Goal: Information Seeking & Learning: Learn about a topic

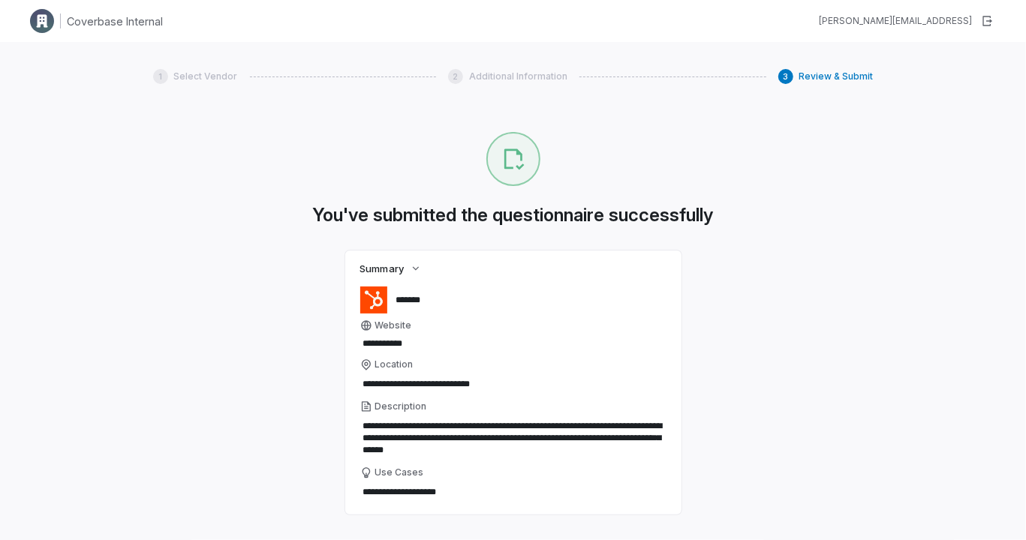
type textarea "*"
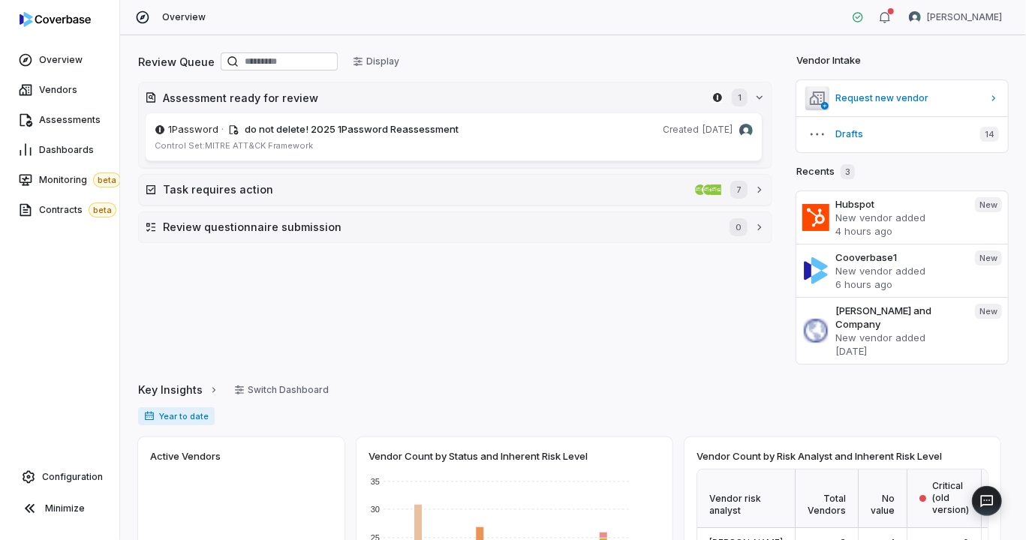
click at [15, 525] on div "Configuration Minimize" at bounding box center [59, 501] width 119 height 78
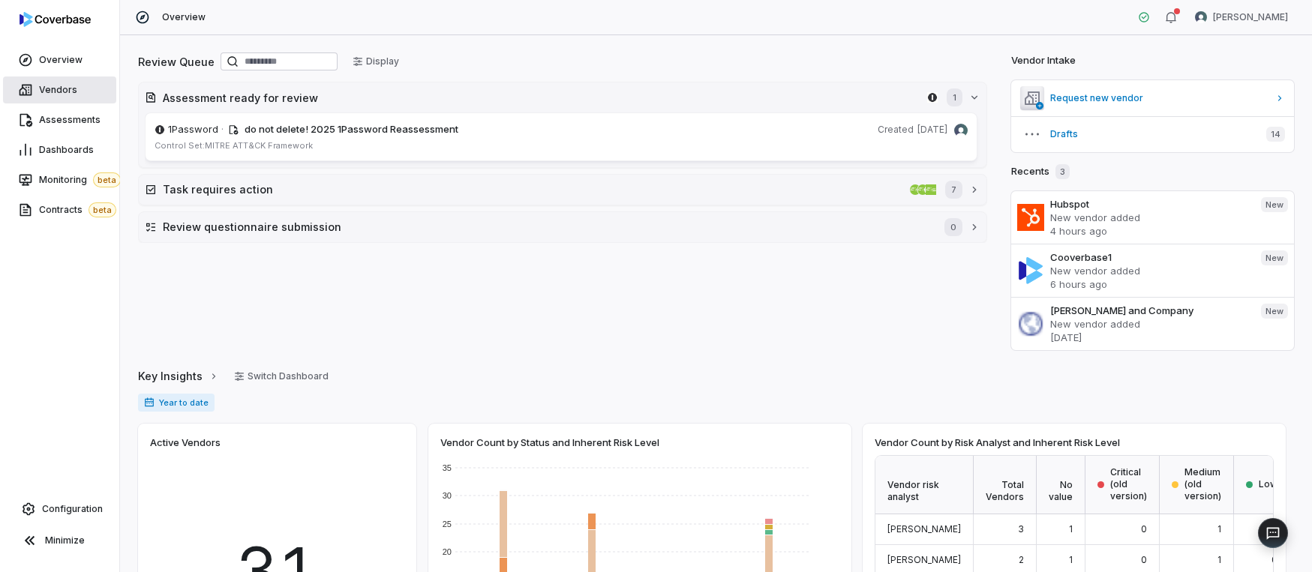
click at [39, 92] on span "Vendors" at bounding box center [58, 90] width 38 height 12
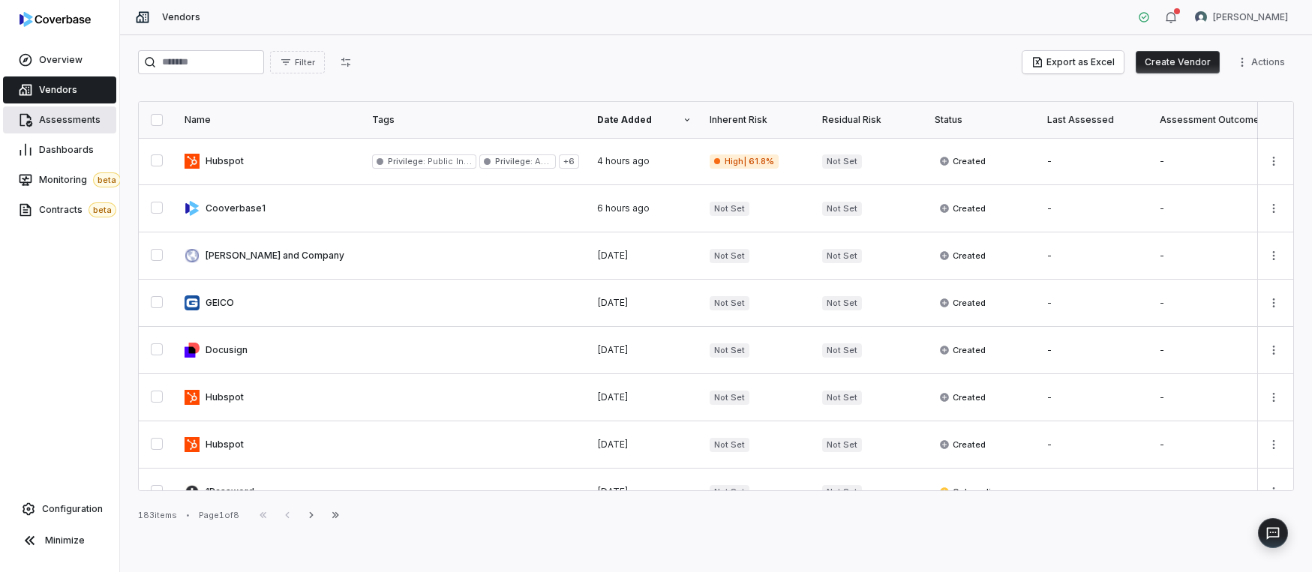
click at [74, 120] on span "Assessments" at bounding box center [70, 120] width 62 height 12
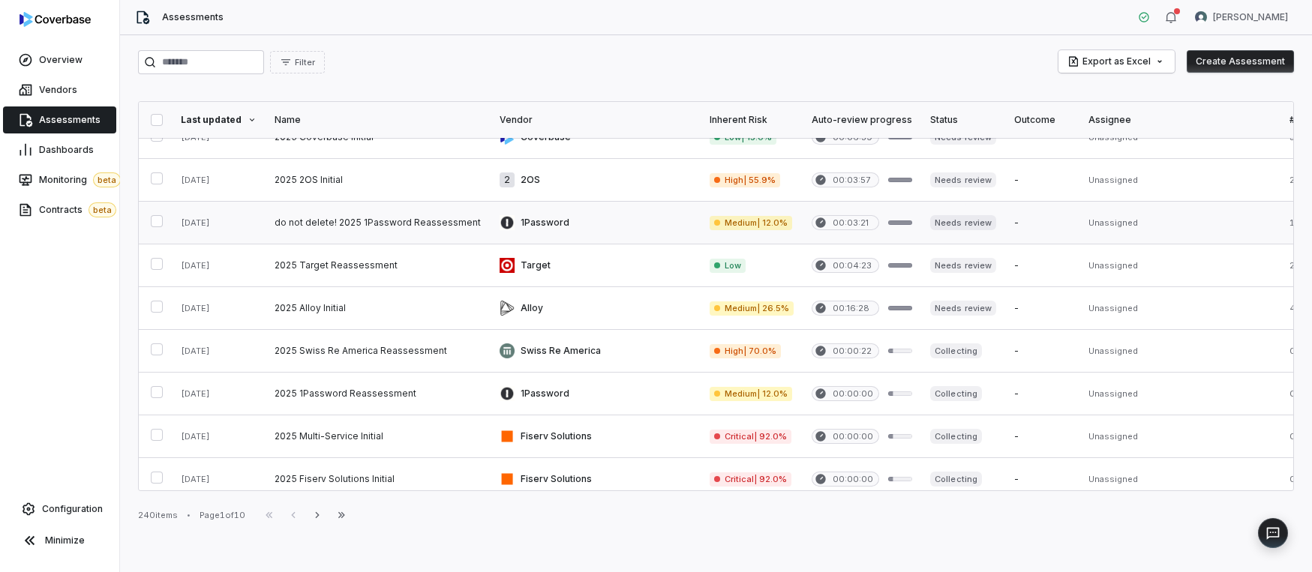
scroll to position [309, 0]
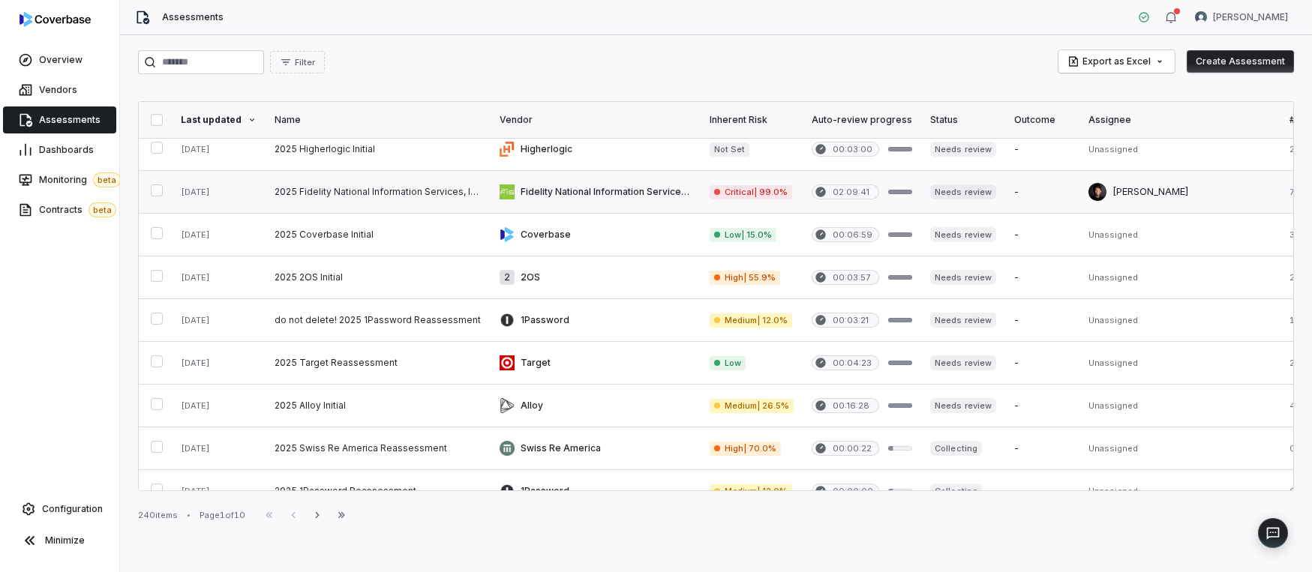
click at [325, 201] on link at bounding box center [378, 192] width 225 height 42
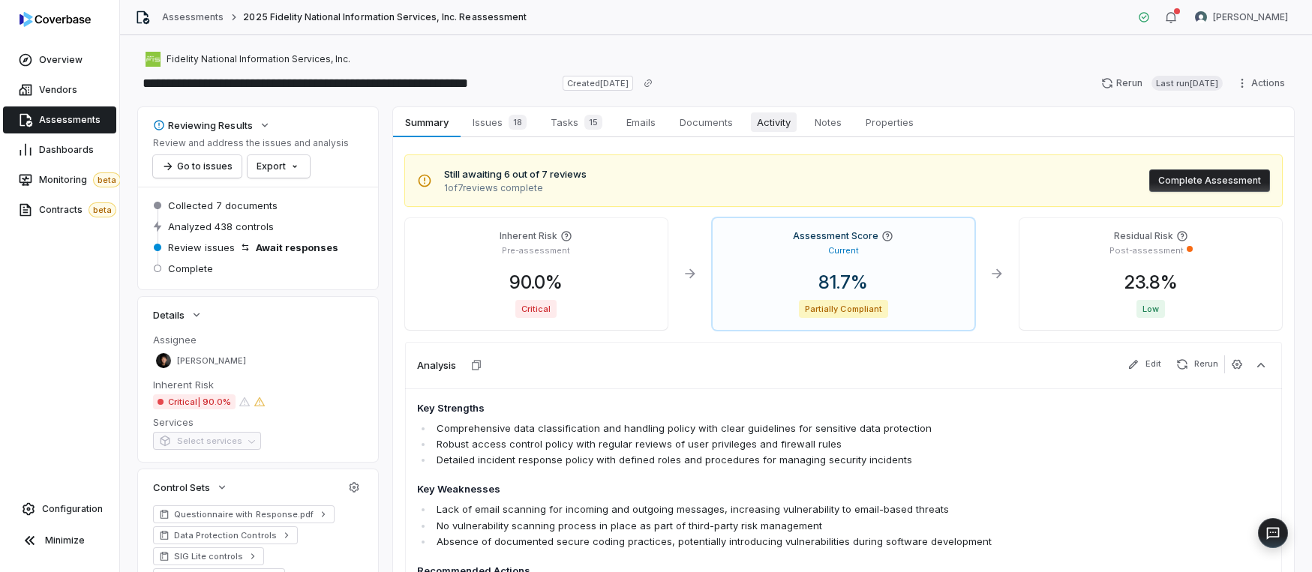
click at [780, 121] on span "Activity" at bounding box center [774, 123] width 46 height 20
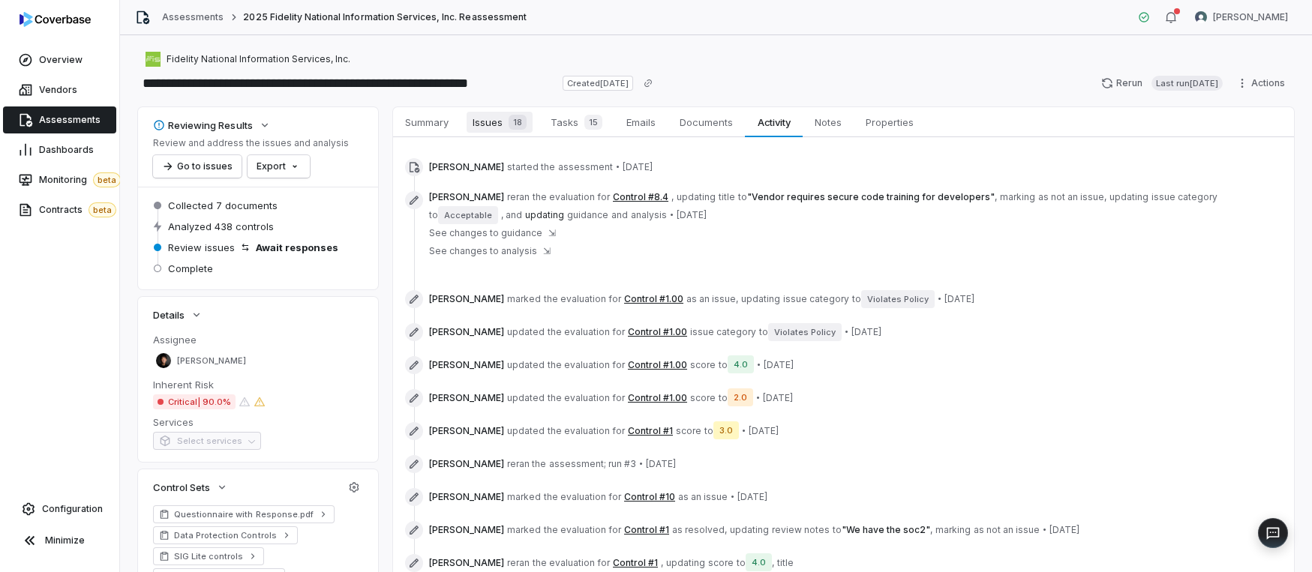
click at [491, 121] on span "Issues 18" at bounding box center [500, 122] width 66 height 21
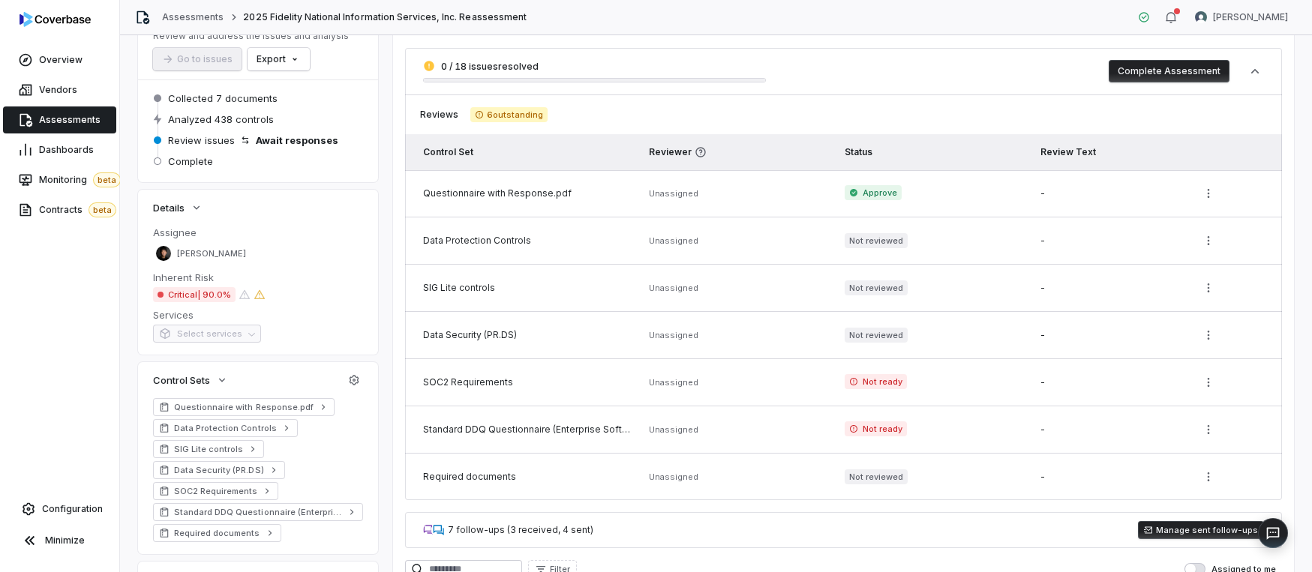
scroll to position [107, 0]
drag, startPoint x: 425, startPoint y: 195, endPoint x: 807, endPoint y: 179, distance: 382.2
click at [807, 179] on tr "Questionnaire with Response.pdf Unassigned Approve -" at bounding box center [843, 194] width 877 height 47
click at [744, 188] on td "Unassigned" at bounding box center [738, 194] width 196 height 47
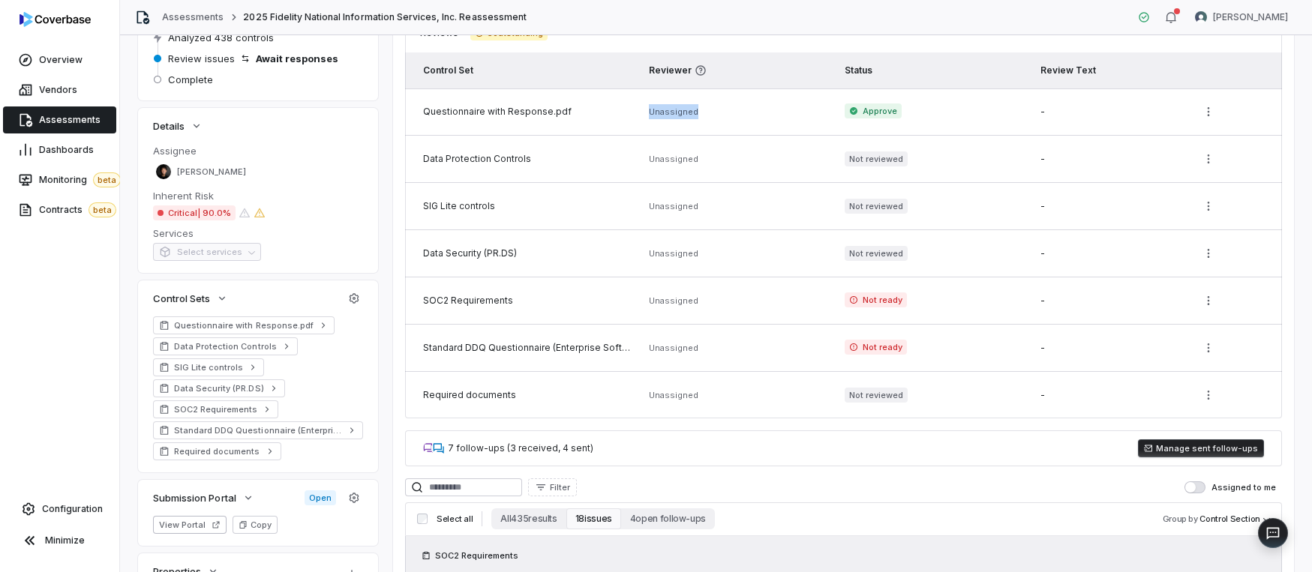
drag, startPoint x: 647, startPoint y: 113, endPoint x: 720, endPoint y: 117, distance: 73.6
click at [720, 117] on td "Unassigned" at bounding box center [738, 112] width 196 height 47
drag, startPoint x: 652, startPoint y: 110, endPoint x: 764, endPoint y: 110, distance: 111.8
click at [763, 110] on td "Unassigned" at bounding box center [738, 112] width 196 height 47
drag, startPoint x: 649, startPoint y: 161, endPoint x: 734, endPoint y: 161, distance: 85.5
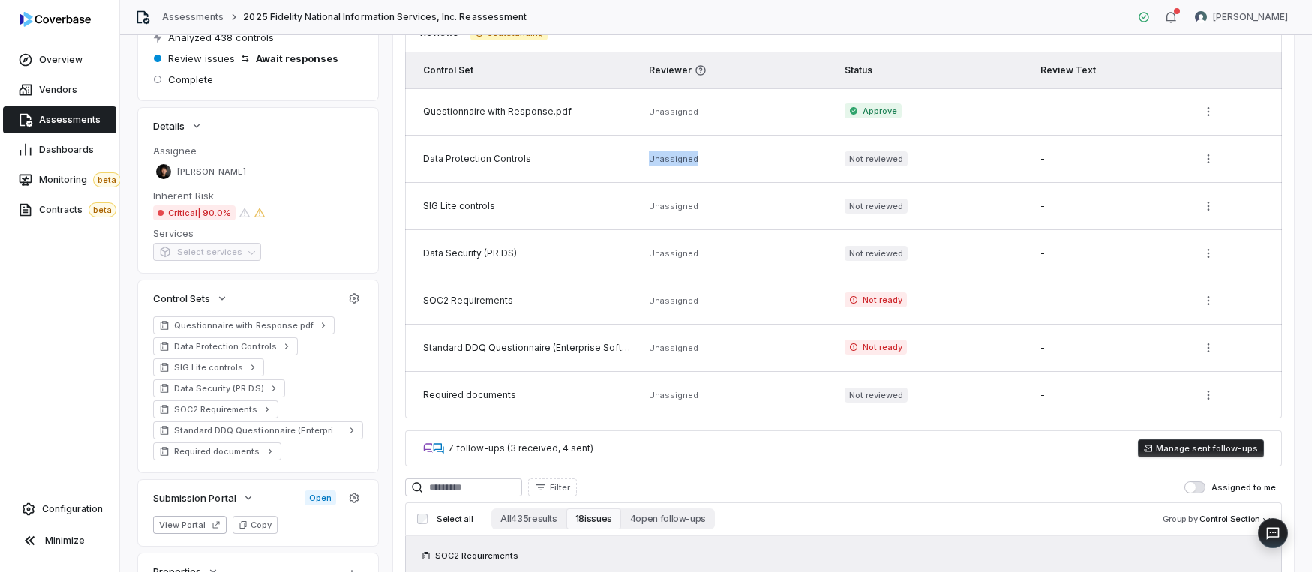
click at [734, 161] on td "Unassigned" at bounding box center [738, 159] width 196 height 47
drag, startPoint x: 636, startPoint y: 204, endPoint x: 738, endPoint y: 212, distance: 102.4
click at [737, 214] on tr "SIG Lite controls Unassigned Not reviewed -" at bounding box center [843, 206] width 877 height 47
drag, startPoint x: 632, startPoint y: 256, endPoint x: 719, endPoint y: 257, distance: 87.0
click at [719, 257] on tr "Data Security (PR.DS) Unassigned Not reviewed -" at bounding box center [843, 253] width 877 height 47
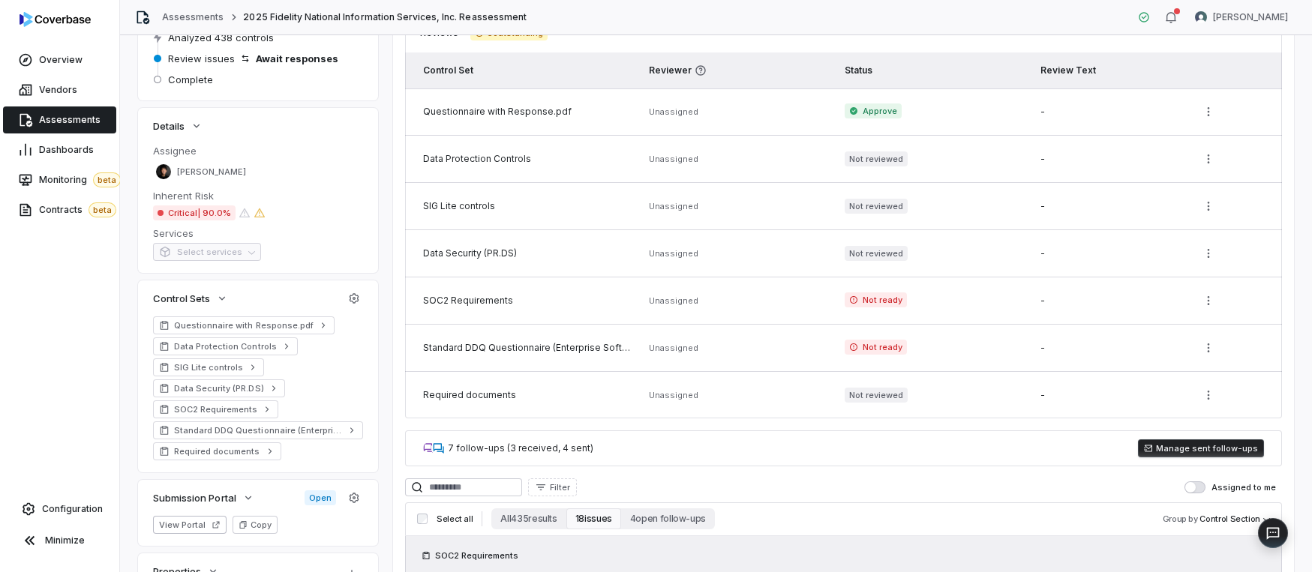
drag, startPoint x: 644, startPoint y: 300, endPoint x: 740, endPoint y: 290, distance: 96.5
click at [740, 290] on td "Unassigned" at bounding box center [738, 301] width 196 height 47
drag, startPoint x: 731, startPoint y: 294, endPoint x: 611, endPoint y: 305, distance: 120.6
click at [611, 305] on tr "SOC2 Requirements Unassigned Not ready -" at bounding box center [843, 301] width 877 height 47
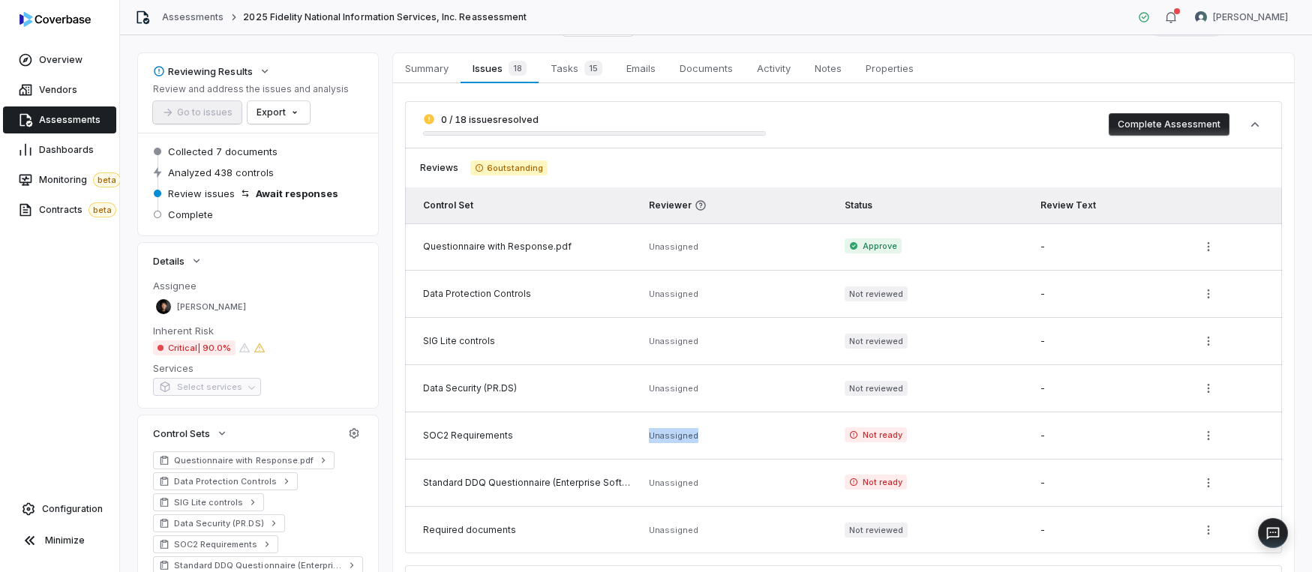
scroll to position [71, 0]
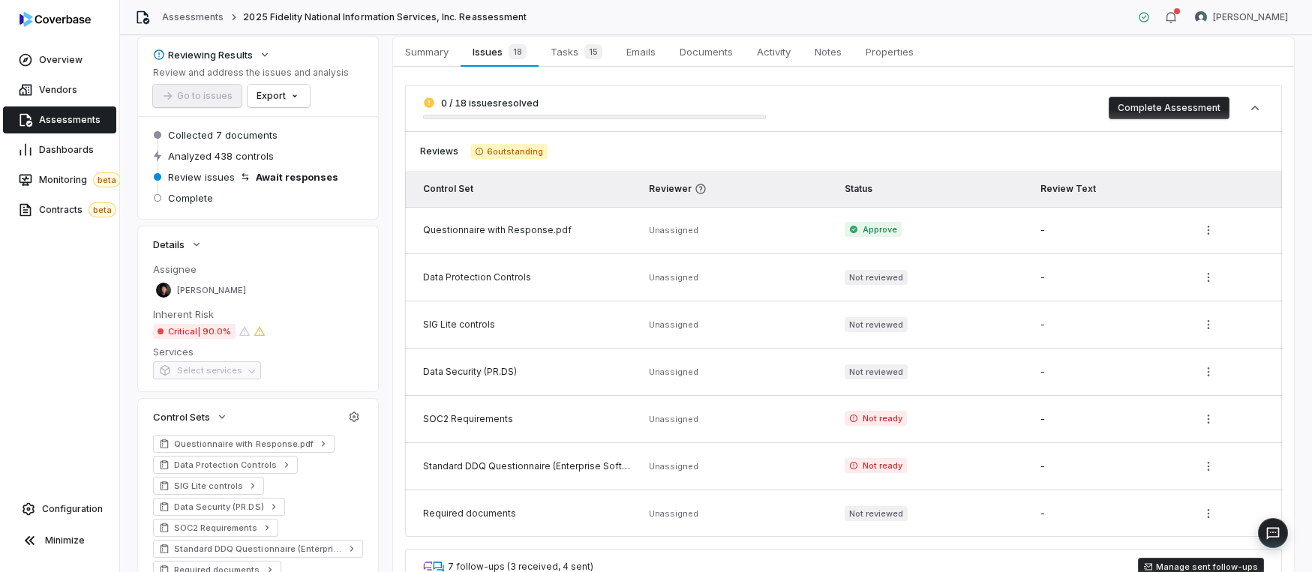
click at [667, 252] on td "Unassigned" at bounding box center [738, 230] width 196 height 47
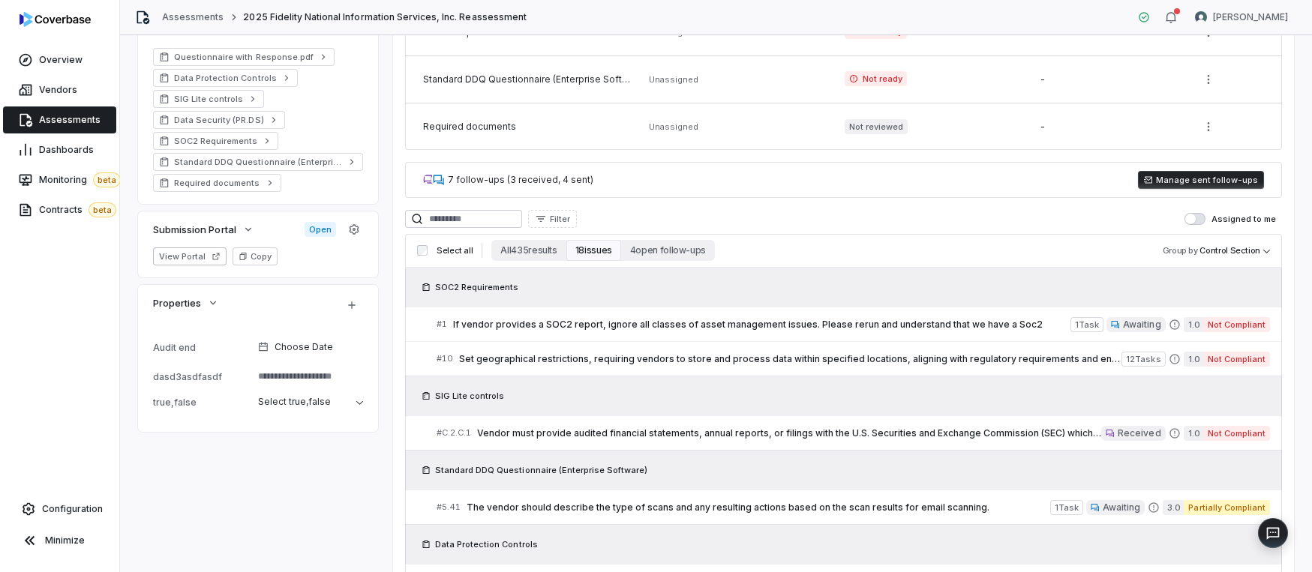
scroll to position [457, 0]
click at [1025, 220] on span "button" at bounding box center [1190, 220] width 11 height 11
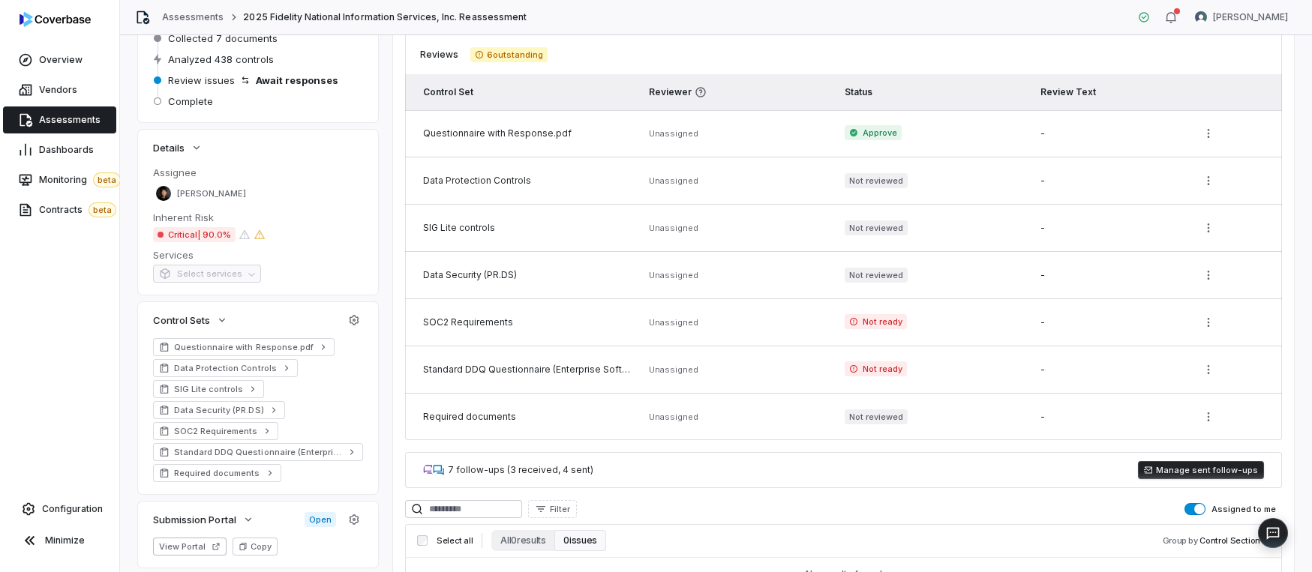
scroll to position [155, 0]
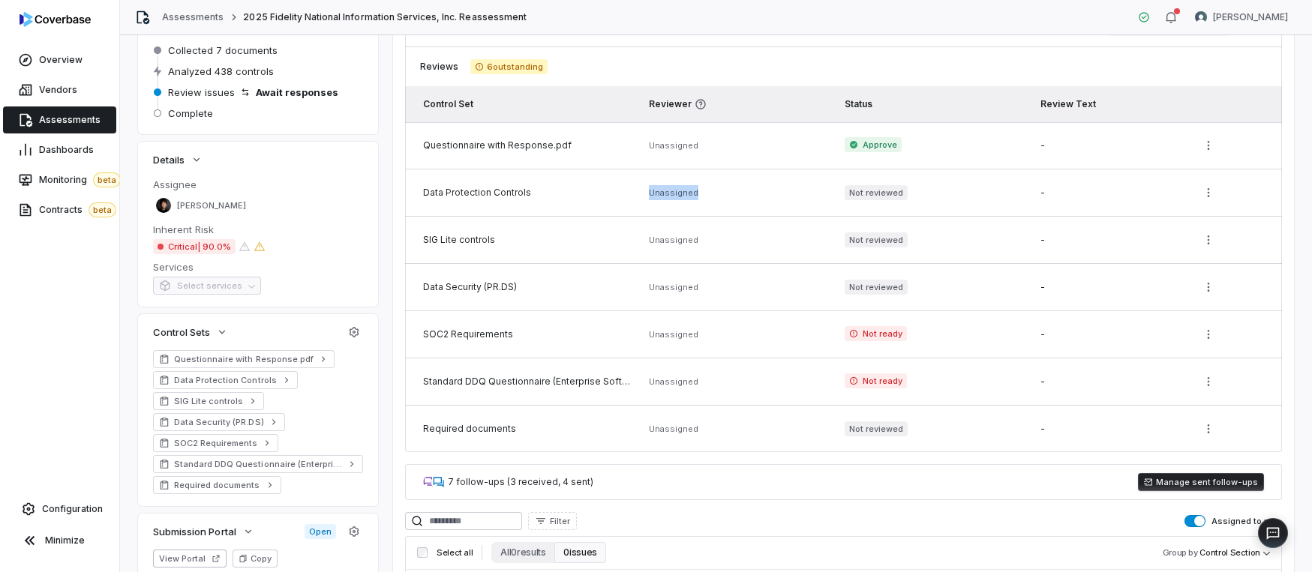
drag, startPoint x: 646, startPoint y: 193, endPoint x: 709, endPoint y: 191, distance: 63.0
click at [709, 191] on td "Unassigned" at bounding box center [738, 193] width 196 height 47
drag, startPoint x: 643, startPoint y: 149, endPoint x: 783, endPoint y: 150, distance: 140.3
click at [783, 150] on td "Unassigned" at bounding box center [738, 145] width 196 height 47
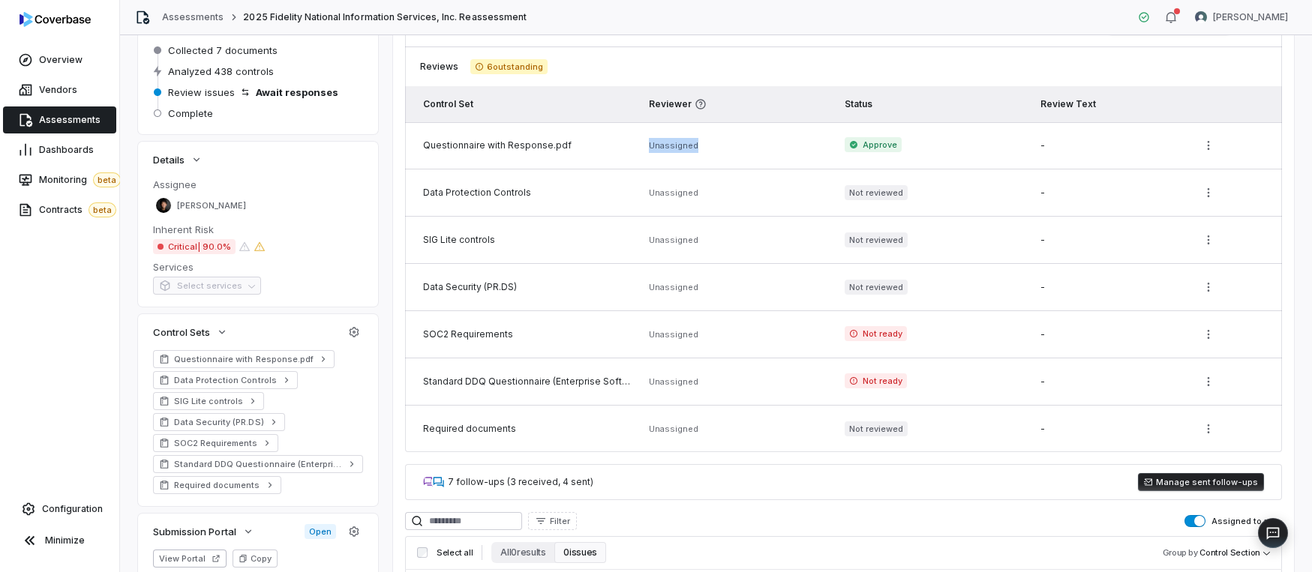
click at [783, 150] on td "Unassigned" at bounding box center [738, 145] width 196 height 47
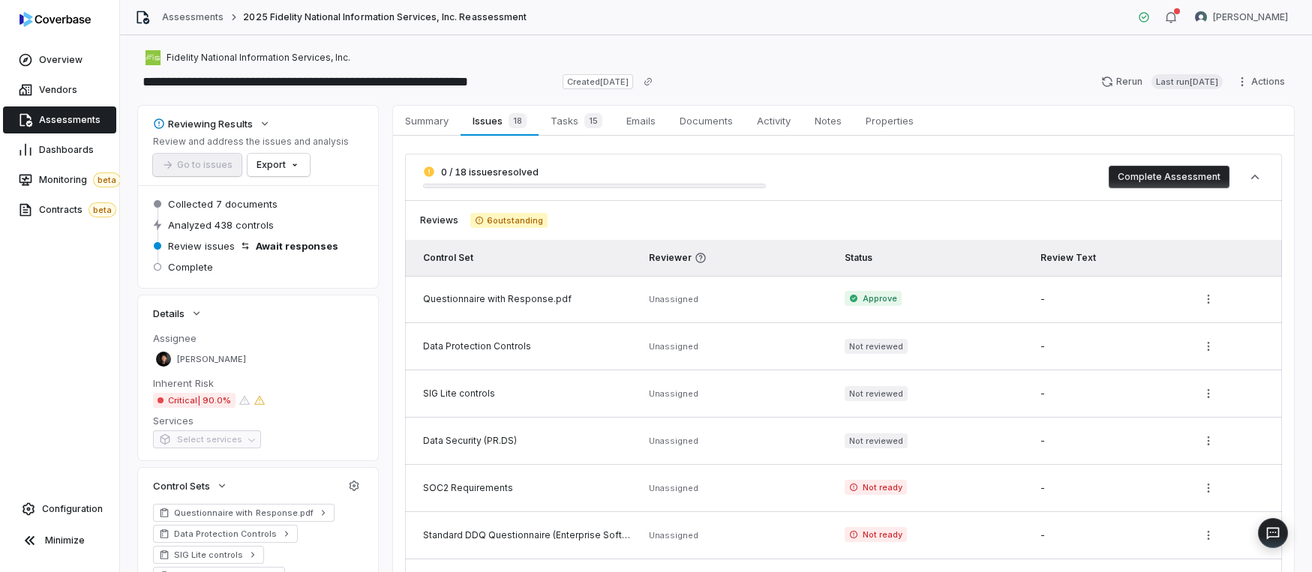
scroll to position [0, 0]
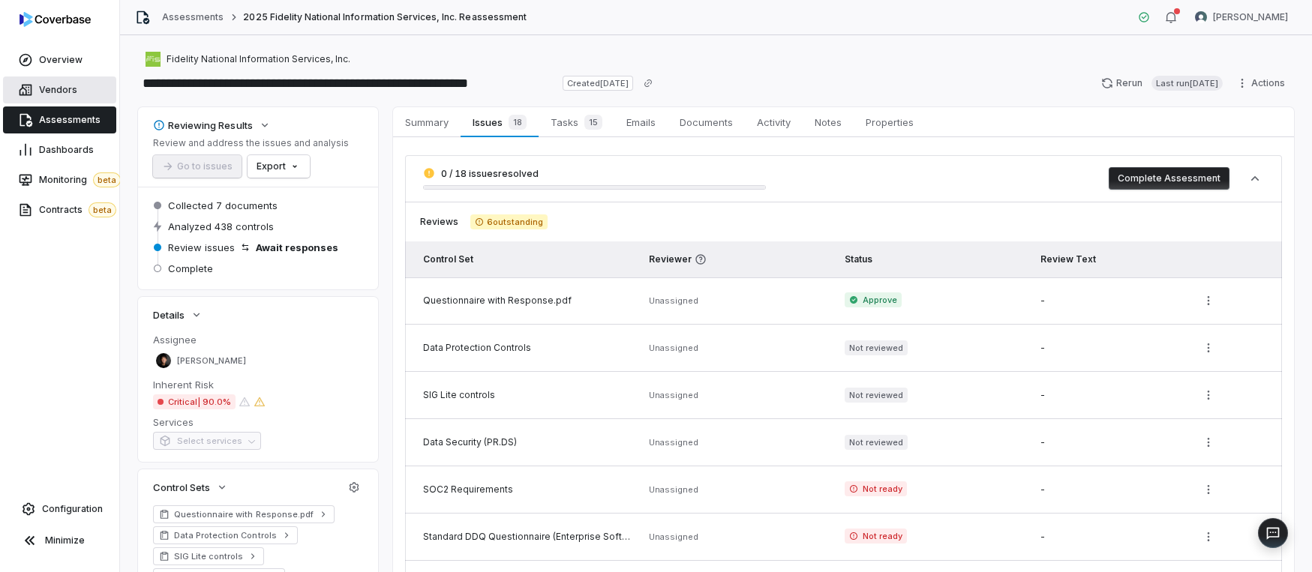
click at [50, 92] on span "Vendors" at bounding box center [58, 90] width 38 height 12
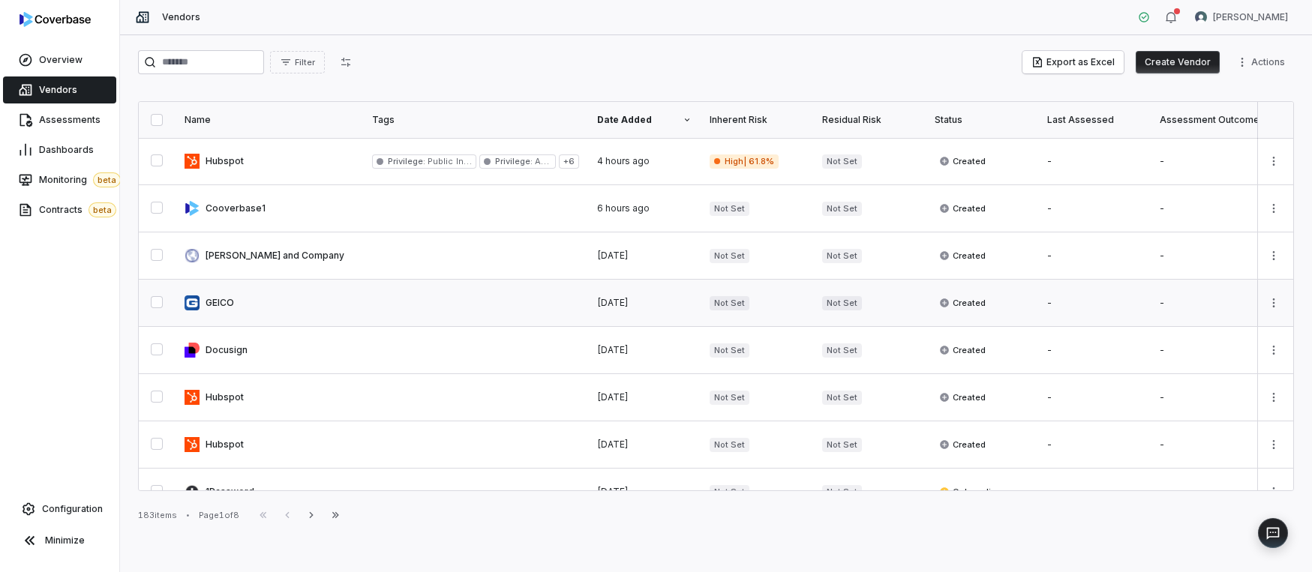
scroll to position [533, 0]
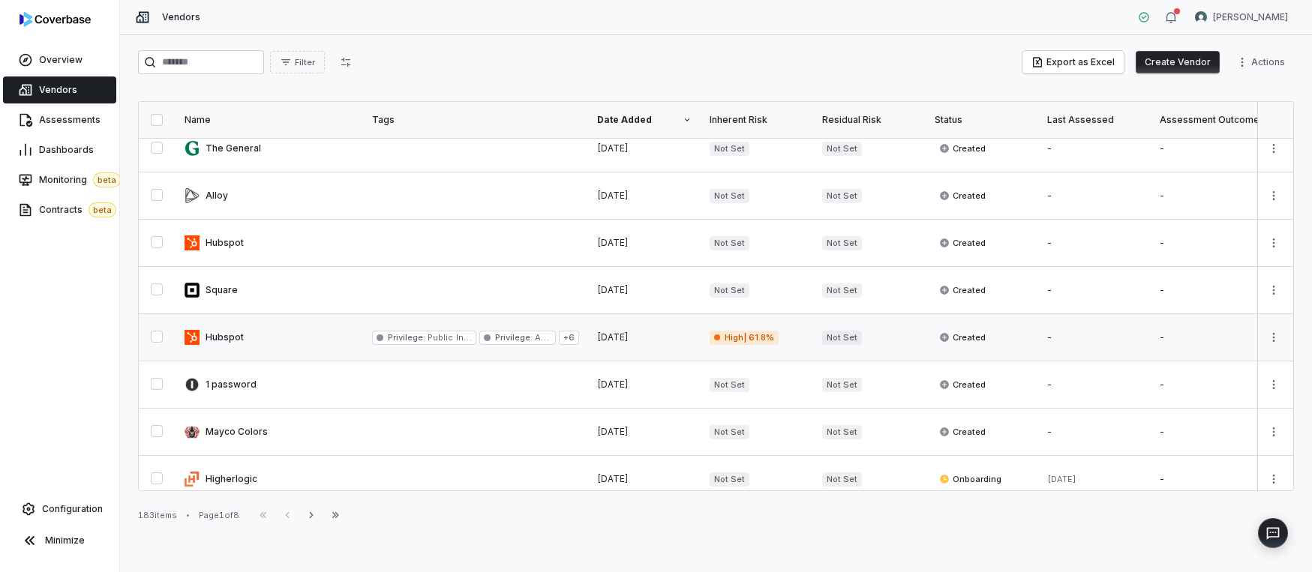
click at [226, 349] on link at bounding box center [270, 337] width 188 height 47
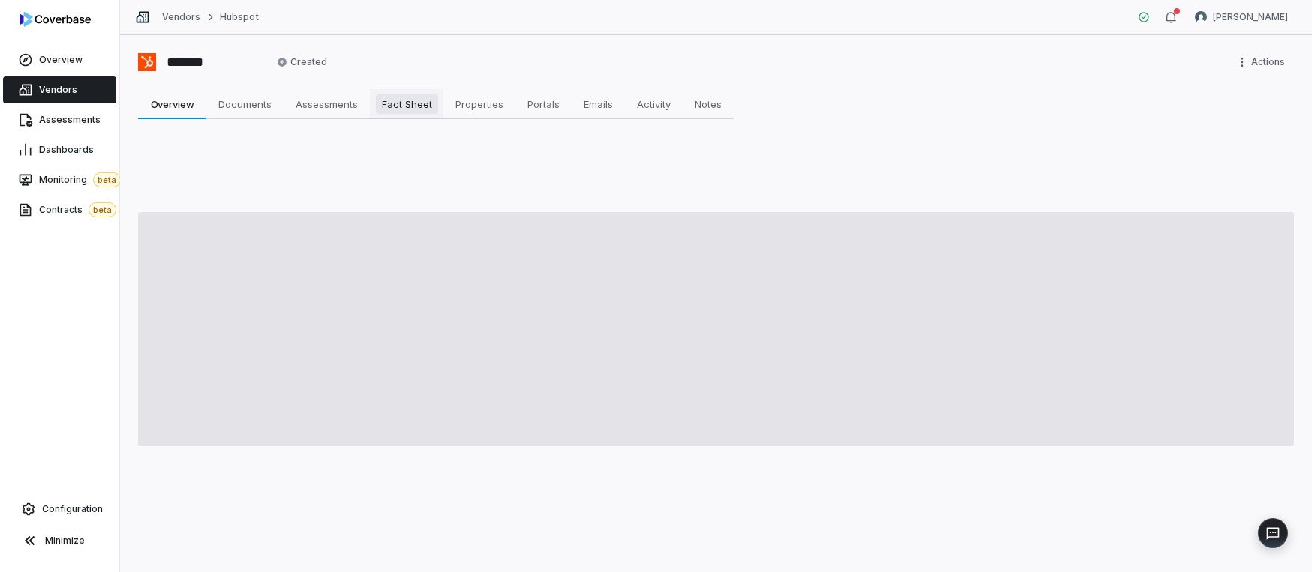
click at [404, 100] on span "Fact Sheet" at bounding box center [407, 105] width 62 height 20
type textarea "*"
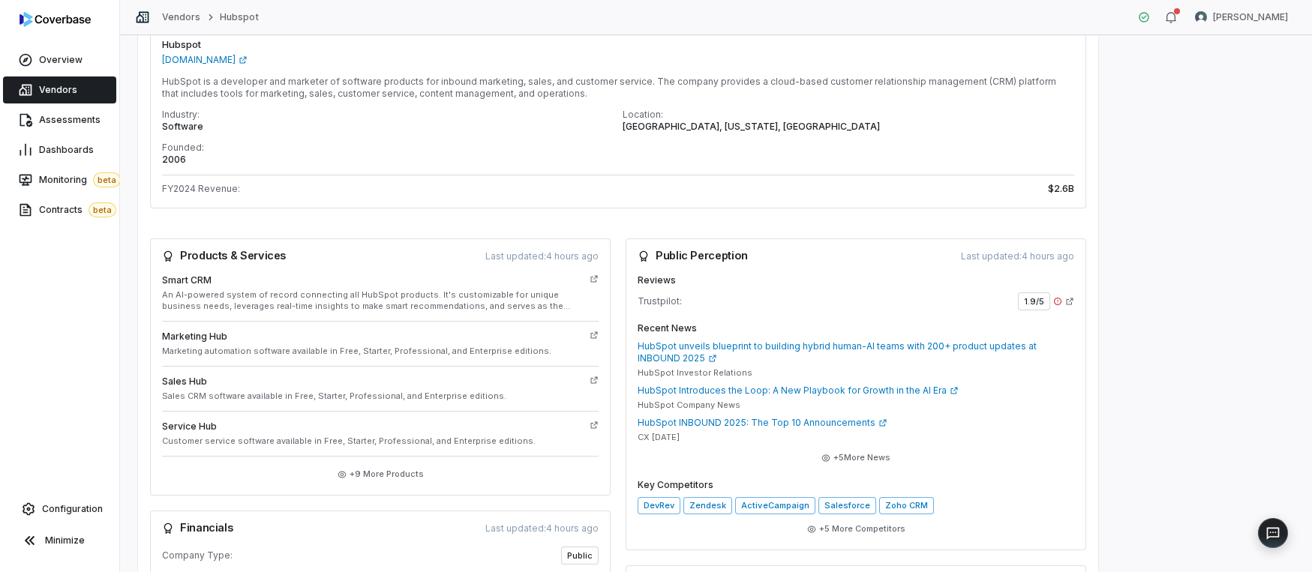
scroll to position [251, 0]
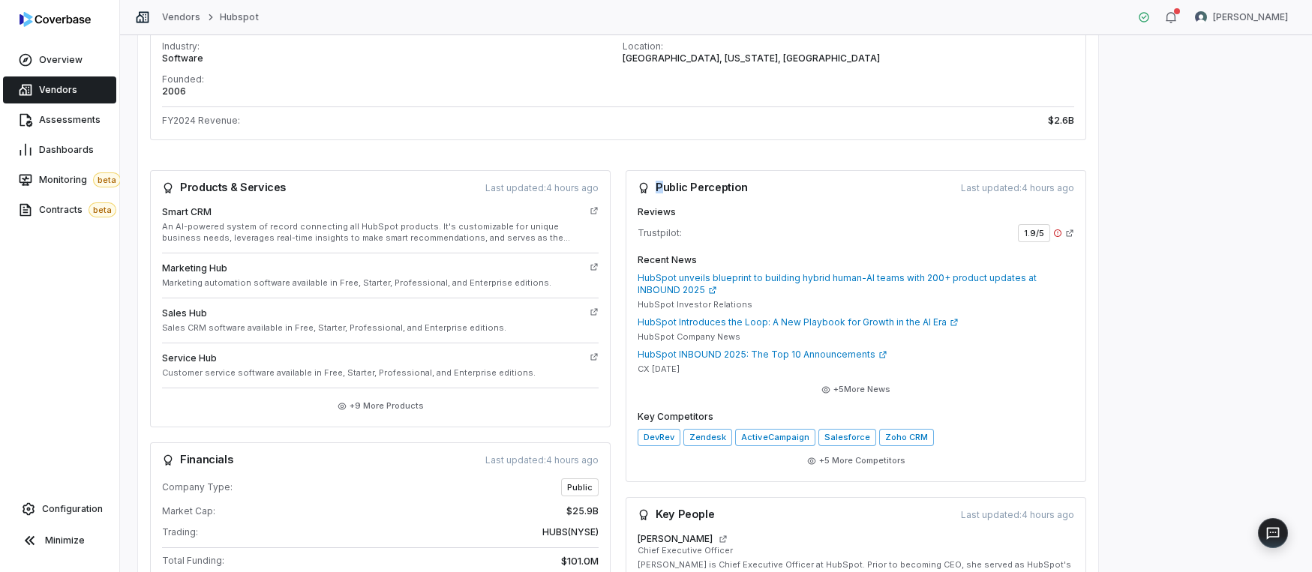
drag, startPoint x: 662, startPoint y: 193, endPoint x: 807, endPoint y: 188, distance: 145.6
click at [807, 188] on div "Public Perception Last updated: 4 hours ago" at bounding box center [856, 188] width 437 height 12
click at [801, 189] on div "Public Perception Last updated: 4 hours ago" at bounding box center [856, 188] width 437 height 12
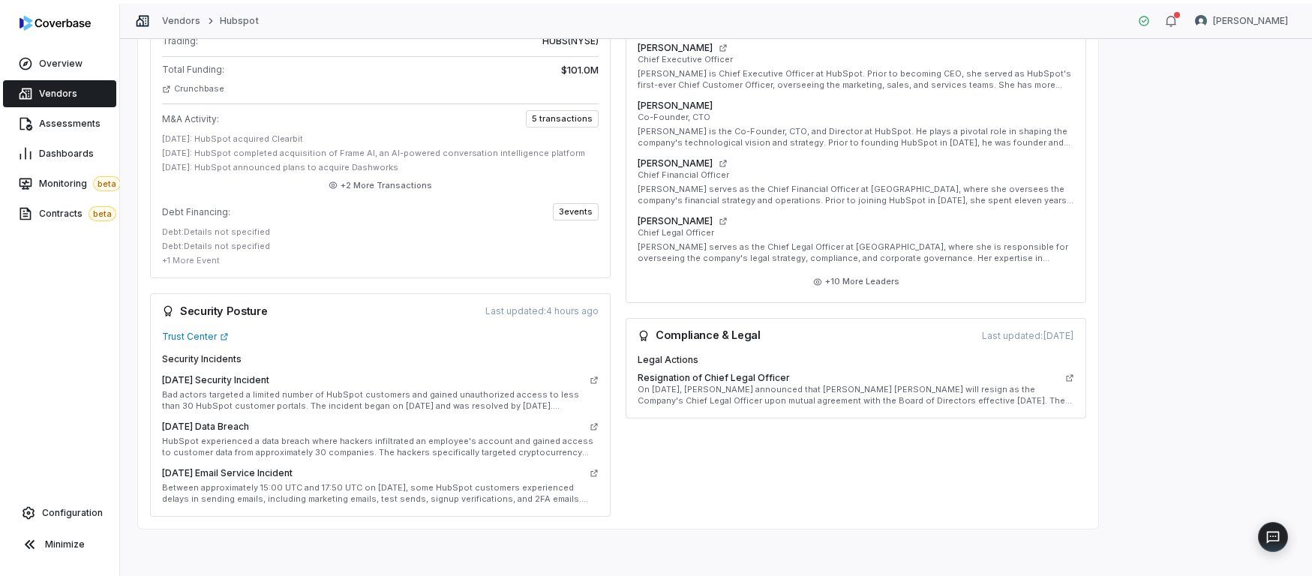
scroll to position [747, 0]
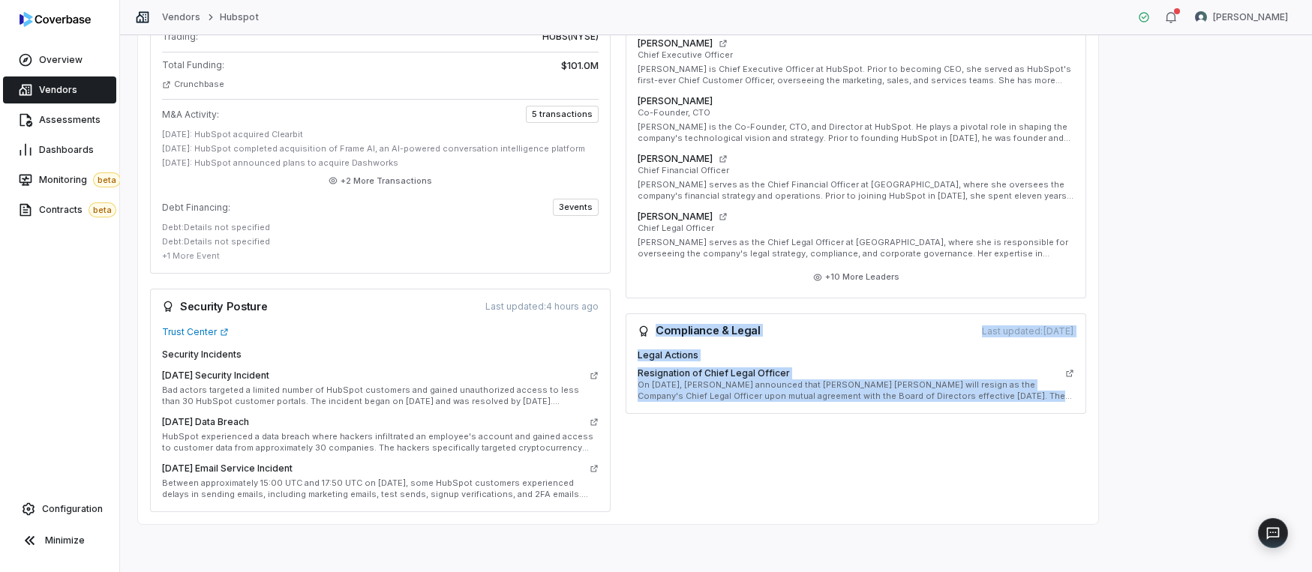
drag, startPoint x: 655, startPoint y: 332, endPoint x: 1054, endPoint y: 404, distance: 405.7
click at [1025, 404] on div "Compliance & Legal Last updated: 4 days ago Legal Actions Resignation of Chief …" at bounding box center [856, 364] width 461 height 101
click at [1025, 404] on div "Legal Actions Resignation of Chief Legal Officer On December 5, 2024, HubSpot a…" at bounding box center [856, 382] width 461 height 65
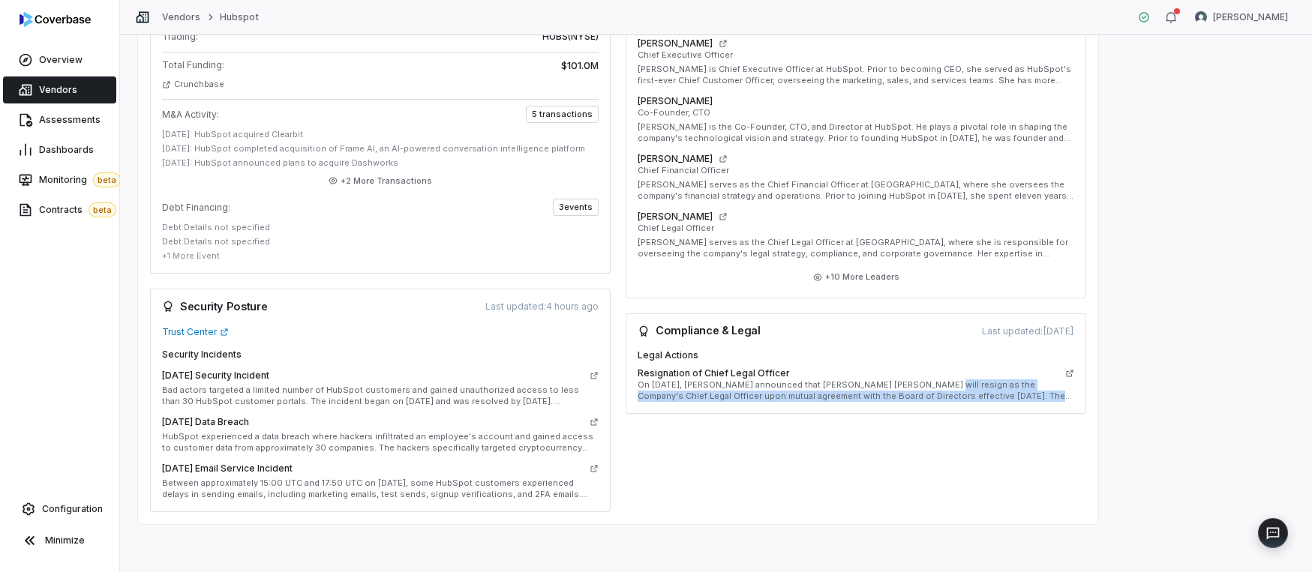
drag, startPoint x: 1068, startPoint y: 397, endPoint x: 930, endPoint y: 381, distance: 138.9
click at [930, 381] on p "On December 5, 2024, HubSpot announced that Alyssa Harvey Dawson will resign as…" at bounding box center [856, 391] width 437 height 23
click at [931, 389] on p "On December 5, 2024, HubSpot announced that Alyssa Harvey Dawson will resign as…" at bounding box center [856, 391] width 437 height 23
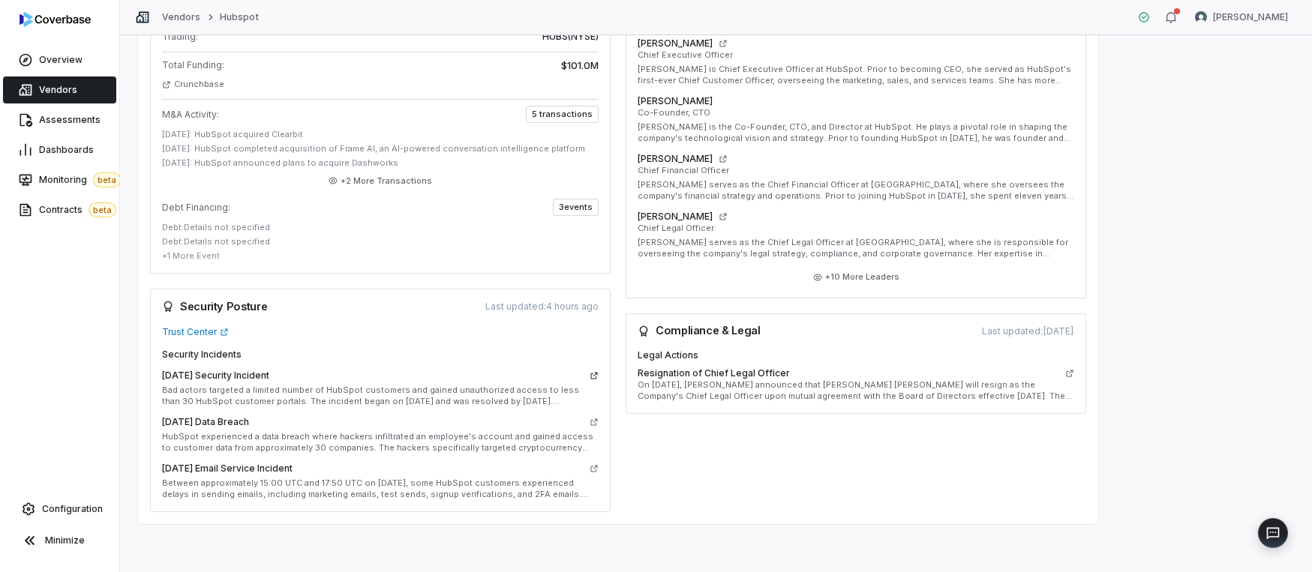
click at [596, 375] on icon at bounding box center [594, 375] width 9 height 9
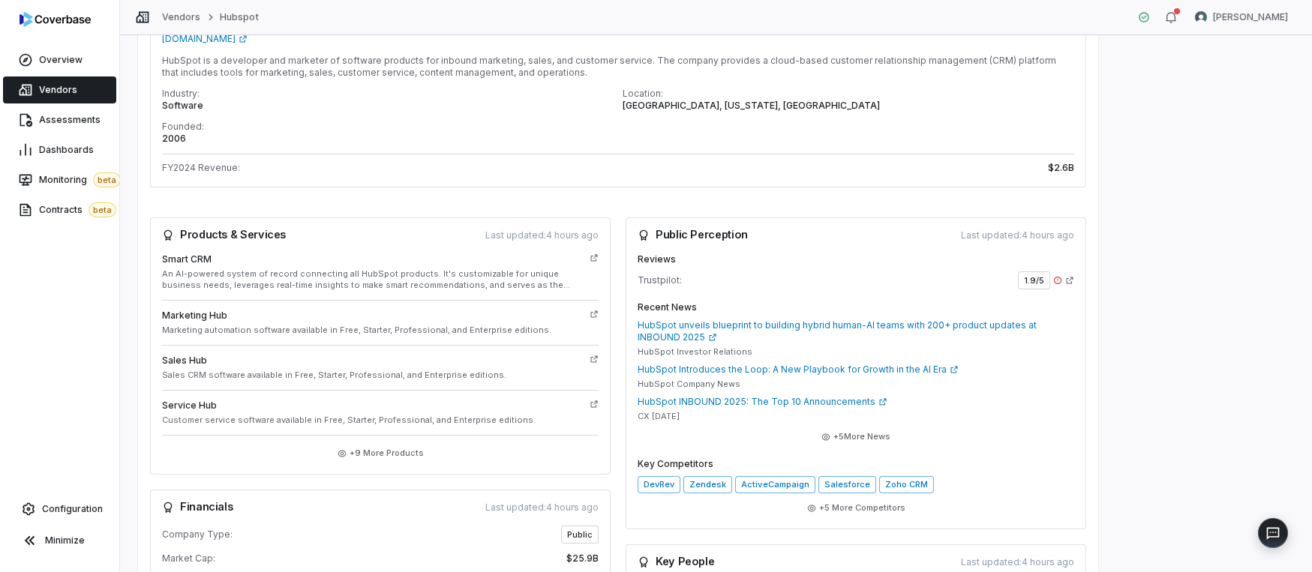
scroll to position [505, 0]
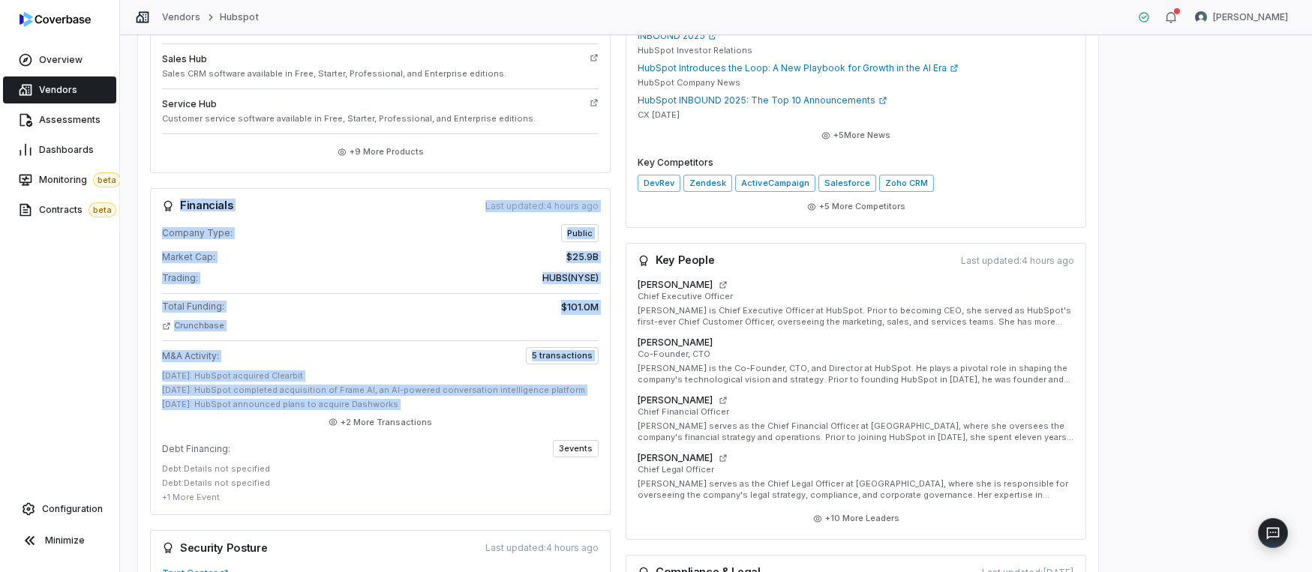
drag, startPoint x: 174, startPoint y: 207, endPoint x: 548, endPoint y: 413, distance: 426.8
click at [549, 416] on div "Financials Last updated: 4 hours ago Company Type: public Market Cap: $25.9B Tr…" at bounding box center [380, 352] width 461 height 328
click at [386, 317] on div "Total Funding: $101.0M Crunchbase" at bounding box center [380, 312] width 437 height 39
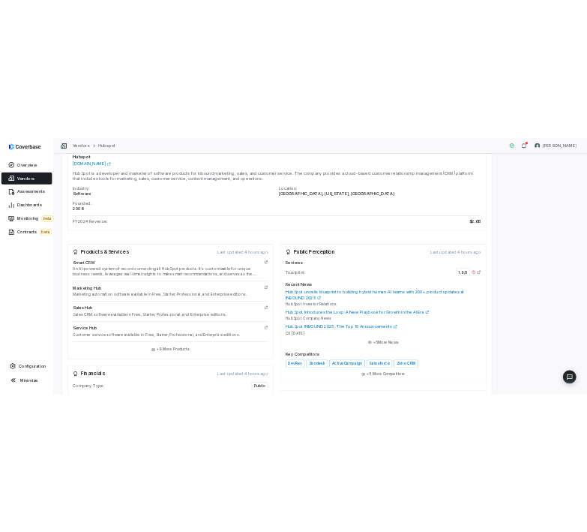
scroll to position [74, 0]
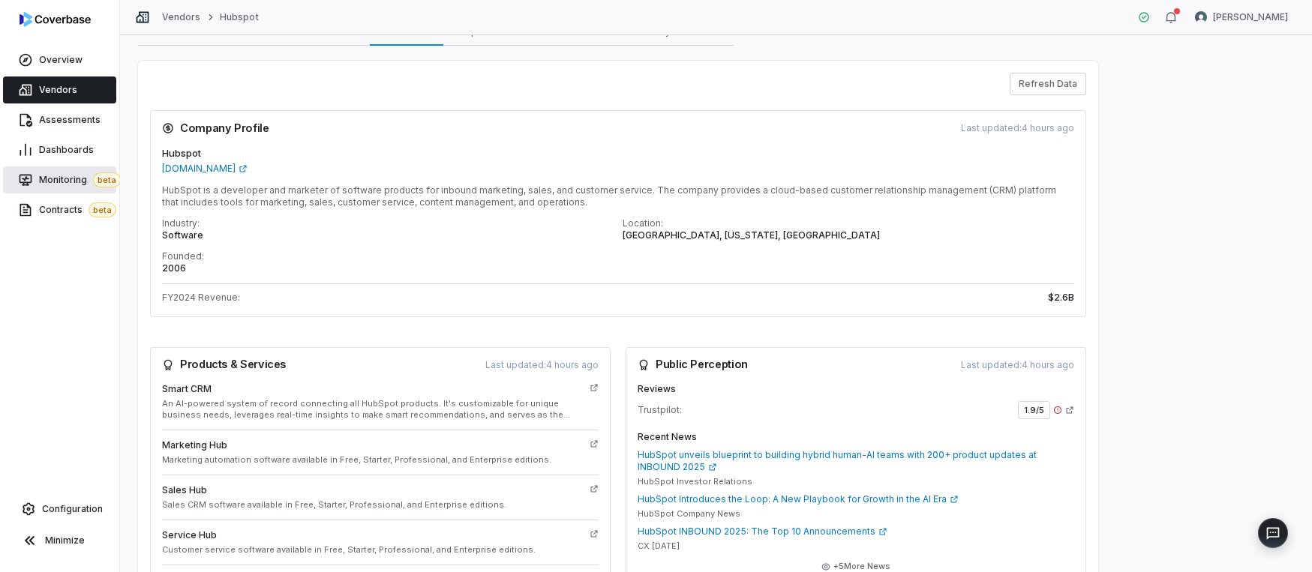
click at [77, 179] on span "Monitoring beta" at bounding box center [80, 180] width 82 height 15
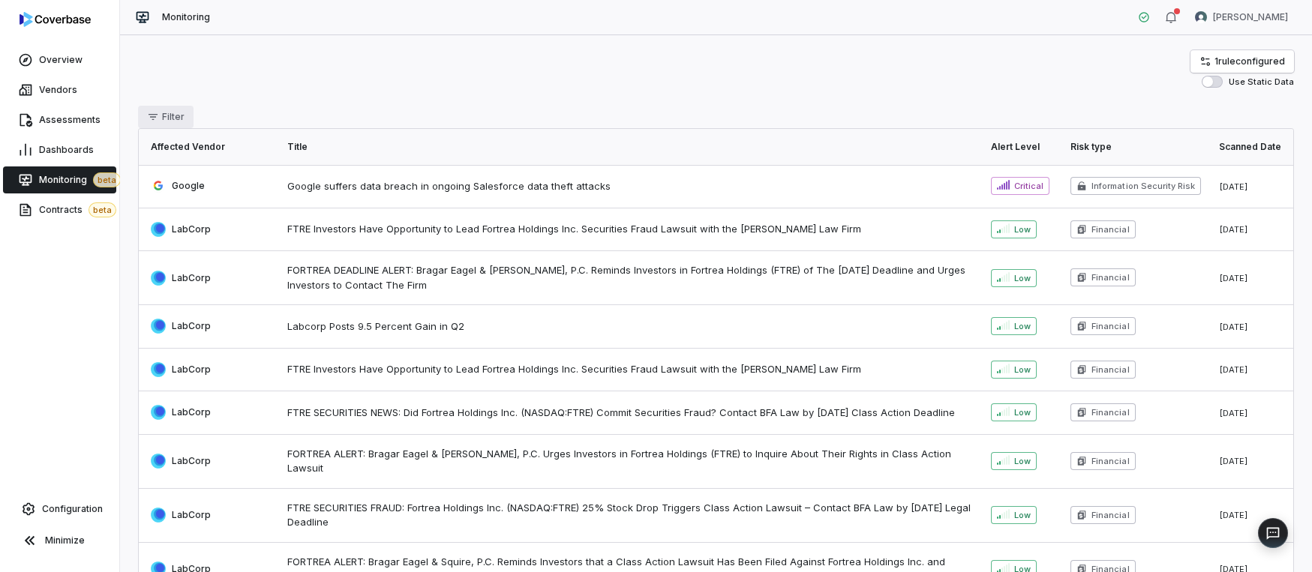
click at [175, 114] on span "Filter" at bounding box center [173, 117] width 23 height 12
click at [442, 68] on div "1 rule configured Use Static Data" at bounding box center [716, 69] width 1156 height 38
